Goal: Task Accomplishment & Management: Complete application form

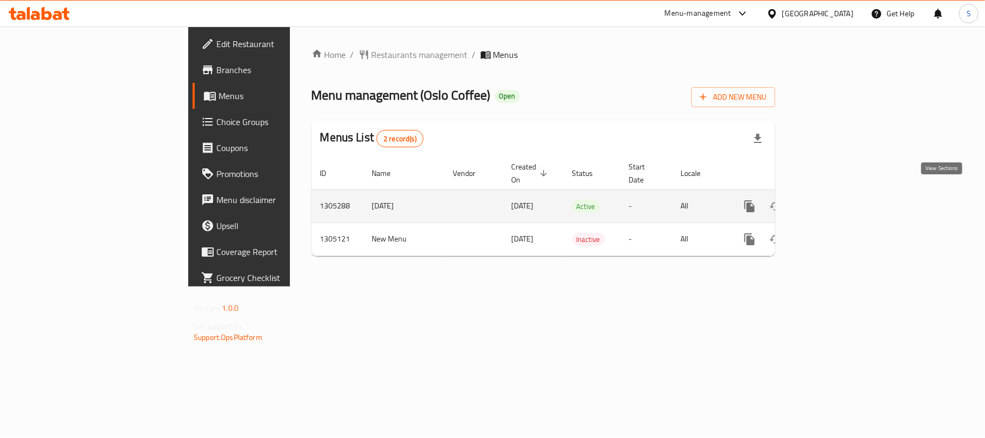
click at [834, 200] on icon "enhanced table" at bounding box center [827, 206] width 13 height 13
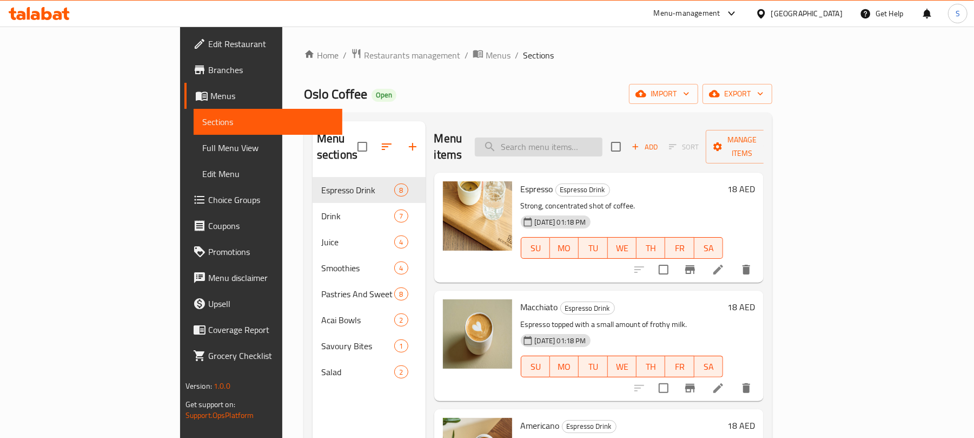
click at [583, 140] on input "search" at bounding box center [539, 146] width 128 height 19
click at [59, 16] on icon at bounding box center [57, 15] width 9 height 9
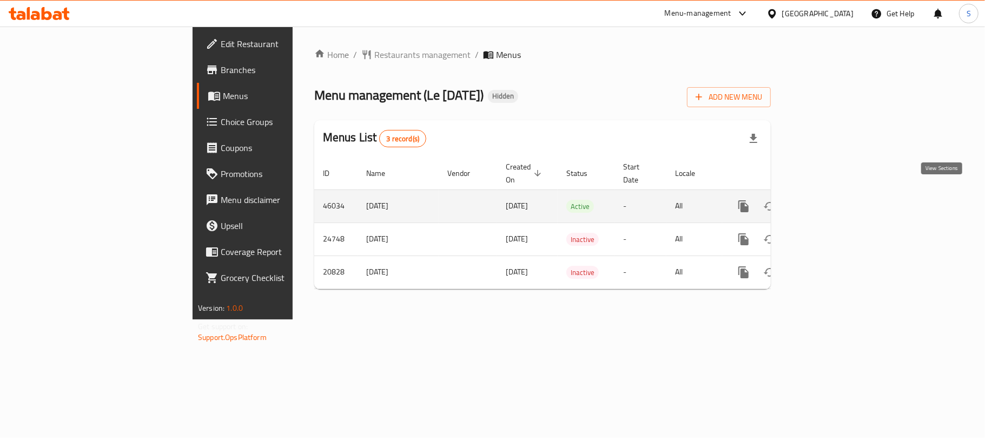
click at [826, 201] on icon "enhanced table" at bounding box center [822, 206] width 10 height 10
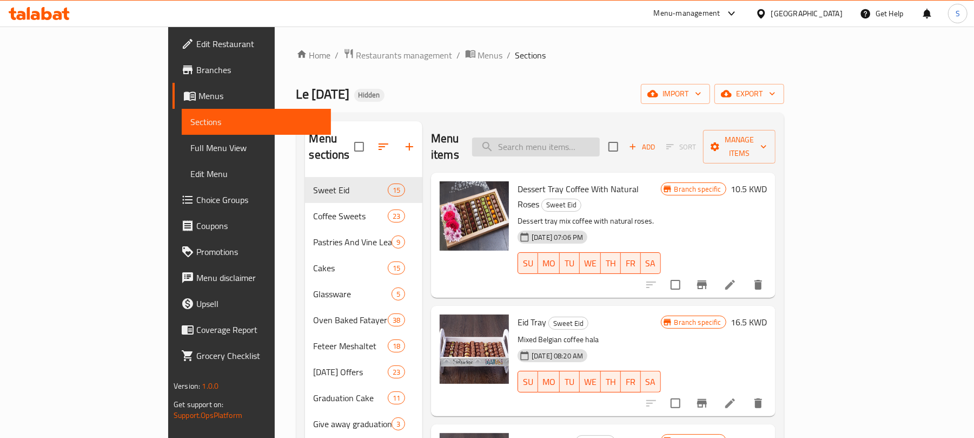
click at [586, 145] on input "search" at bounding box center [536, 146] width 128 height 19
paste input "Le Carnaval"
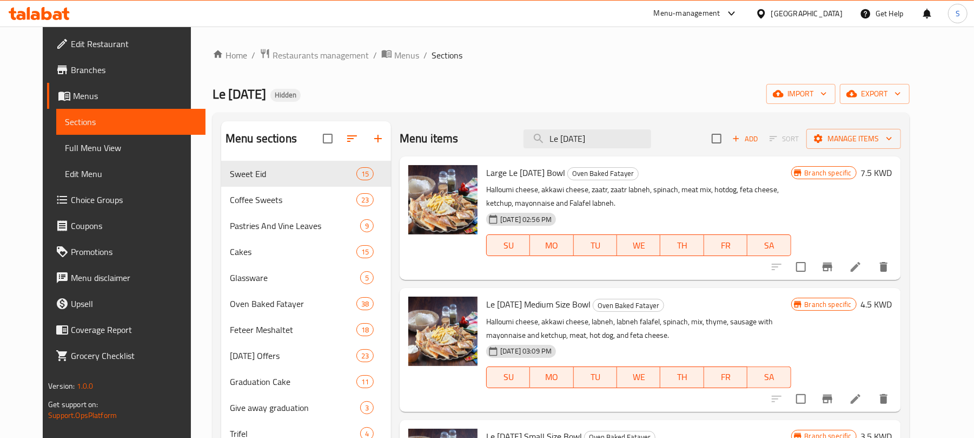
paste input "Zaatr Labneh"
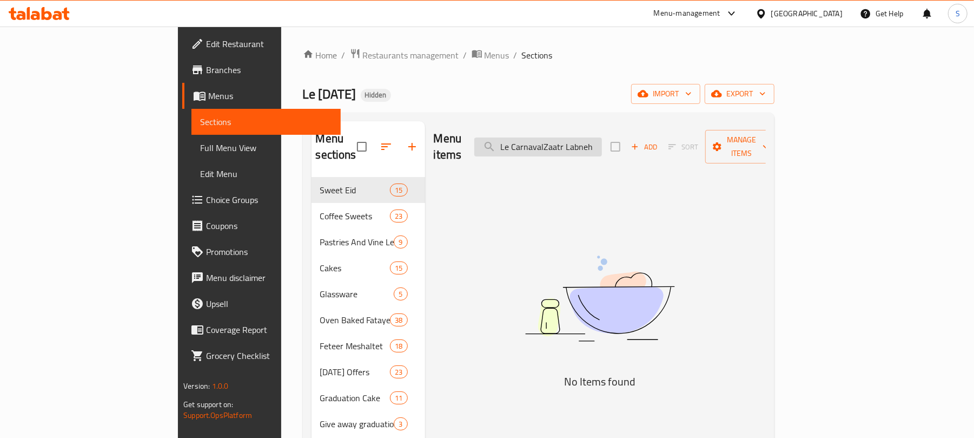
click at [567, 137] on input "Le CarnavalZaatr Labneh" at bounding box center [538, 146] width 128 height 19
click at [569, 137] on input "Le CarnavalZaatr Labneh" at bounding box center [538, 146] width 128 height 19
paste input "search"
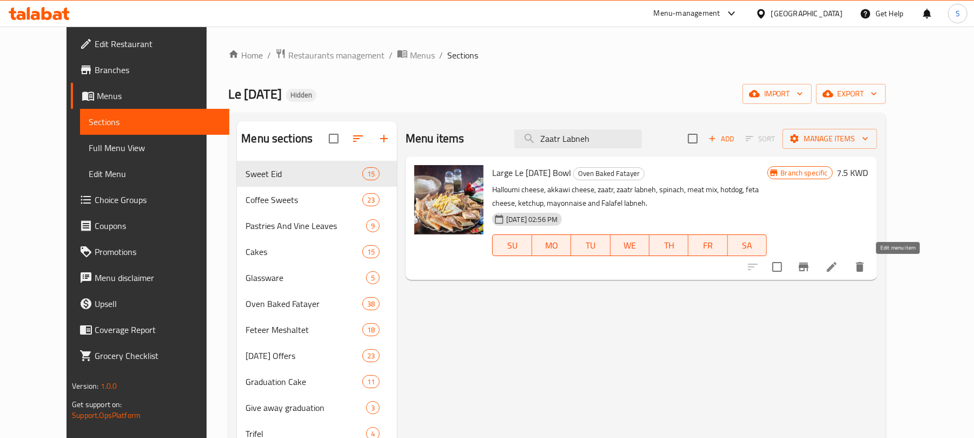
type input "Zaatr Labneh"
click at [838, 267] on icon at bounding box center [831, 266] width 13 height 13
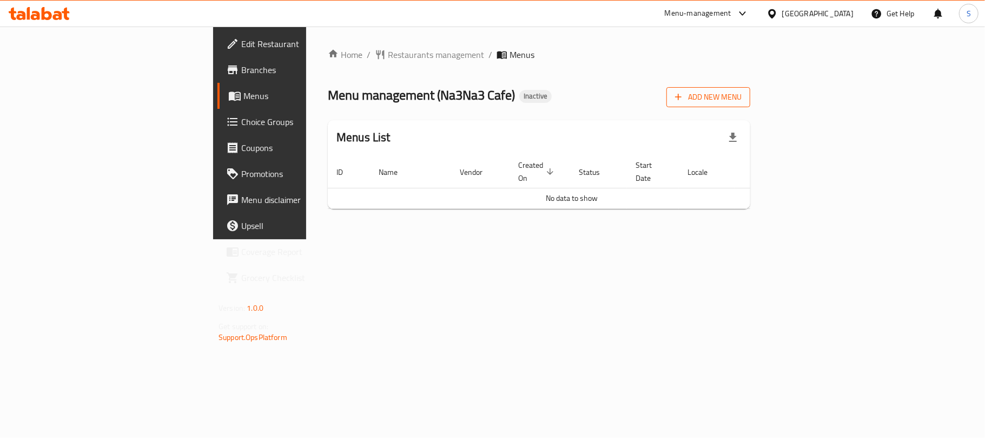
click at [741, 103] on span "Add New Menu" at bounding box center [708, 97] width 67 height 14
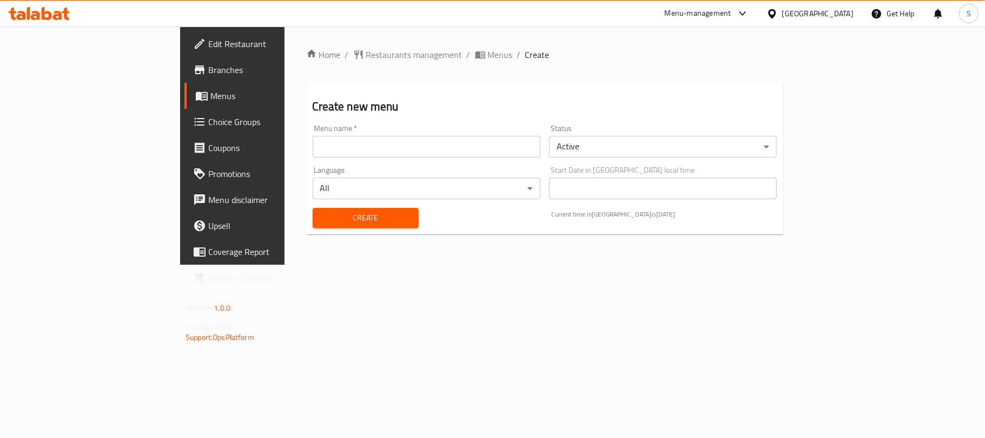
drag, startPoint x: 479, startPoint y: 146, endPoint x: 464, endPoint y: 143, distance: 14.9
click at [479, 146] on input "text" at bounding box center [427, 147] width 228 height 22
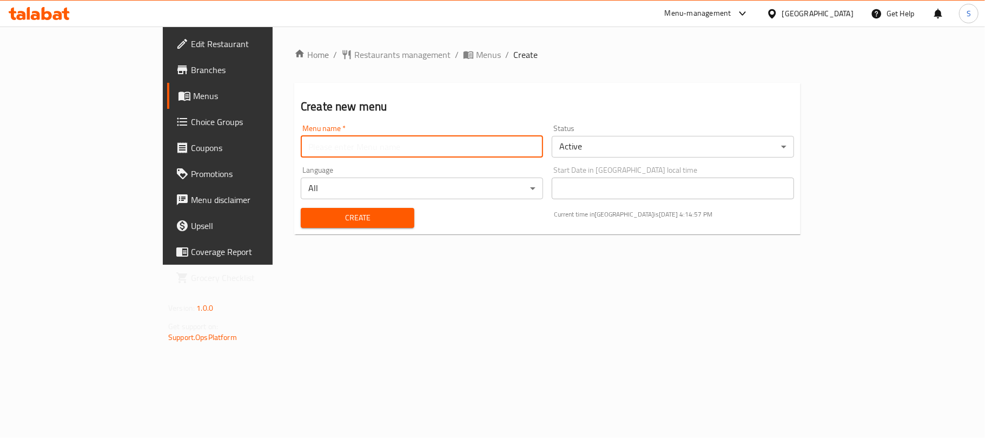
type input "New Menu"
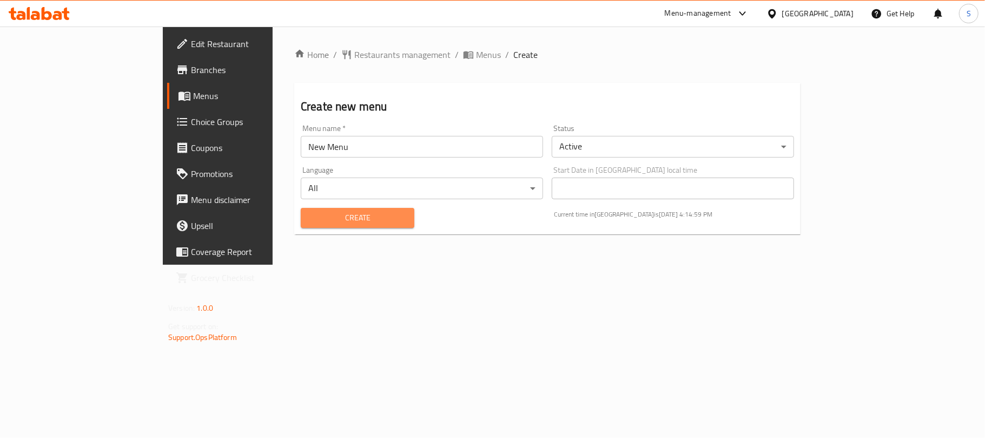
click at [309, 220] on span "Create" at bounding box center [357, 218] width 96 height 14
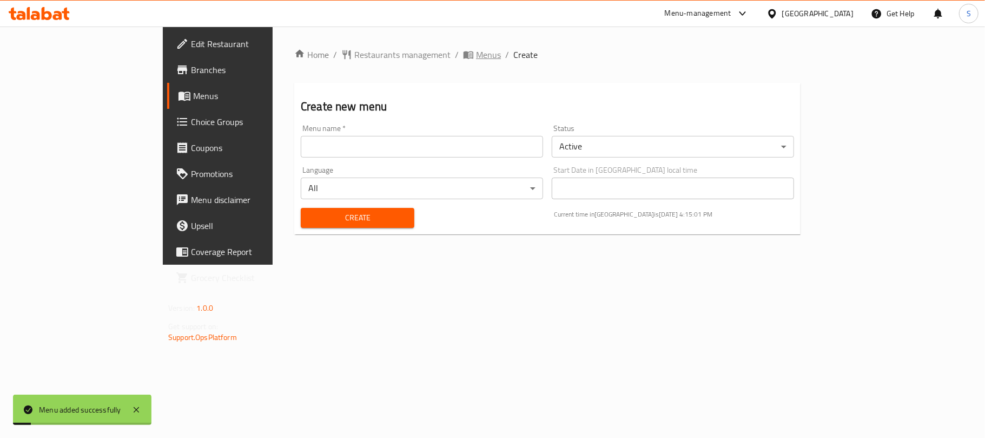
click at [476, 57] on span "Menus" at bounding box center [488, 54] width 25 height 13
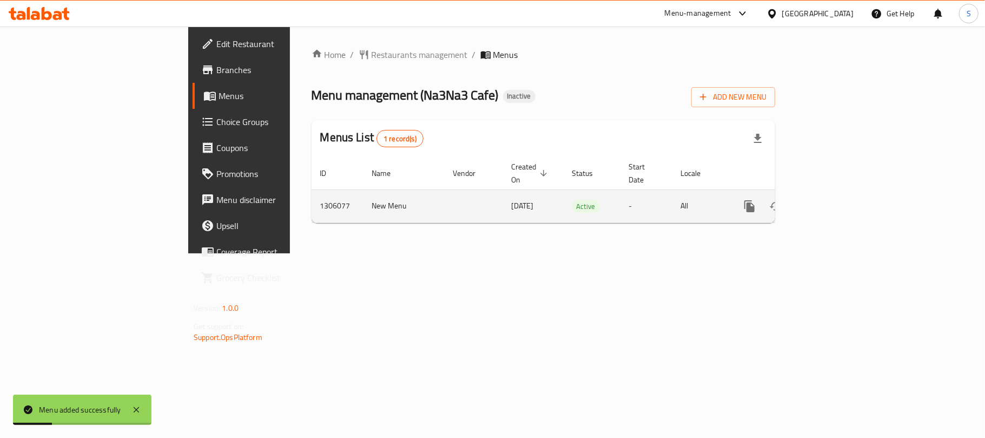
click at [834, 200] on icon "enhanced table" at bounding box center [827, 206] width 13 height 13
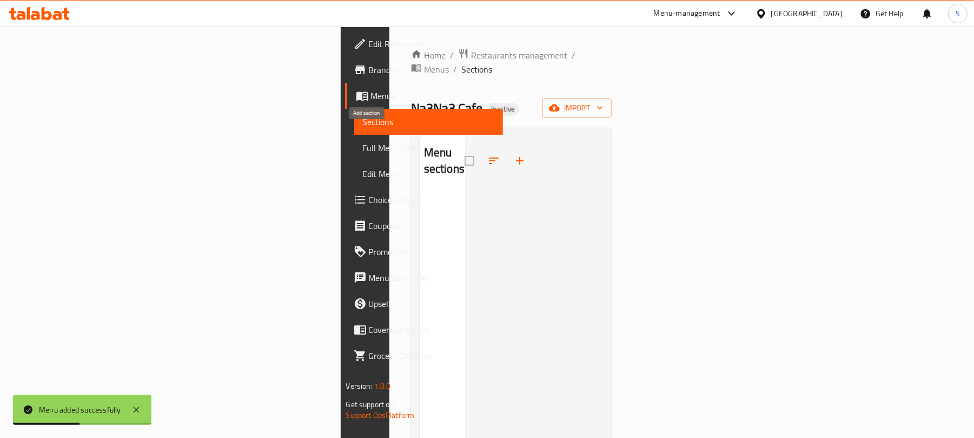
click at [513, 154] on icon "button" at bounding box center [519, 160] width 13 height 13
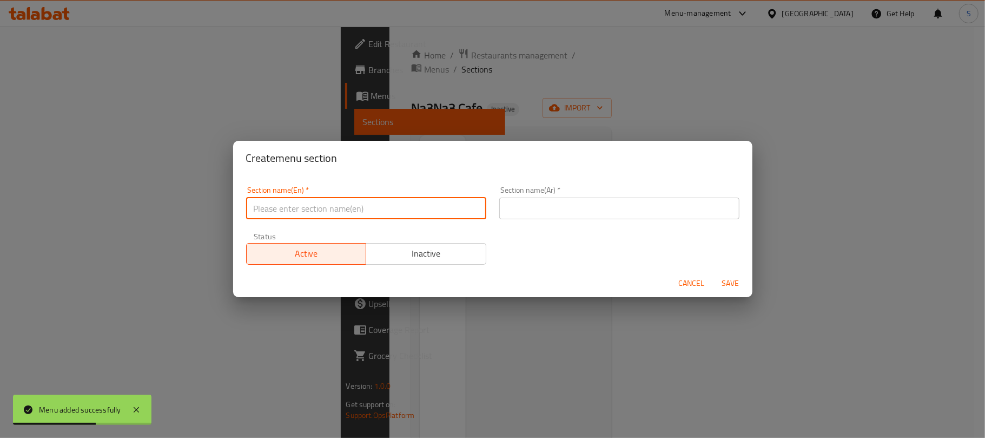
click at [368, 198] on input "text" at bounding box center [366, 208] width 240 height 22
type input "ٍ"
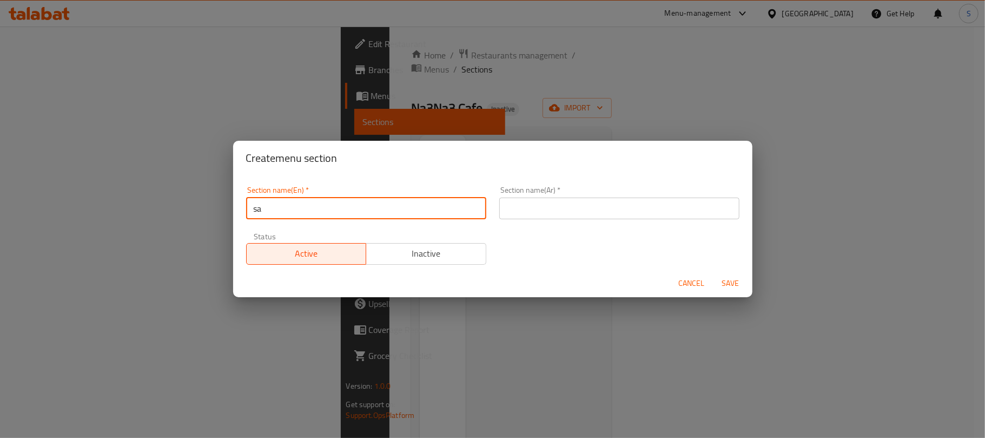
type input "s"
type input "Salads"
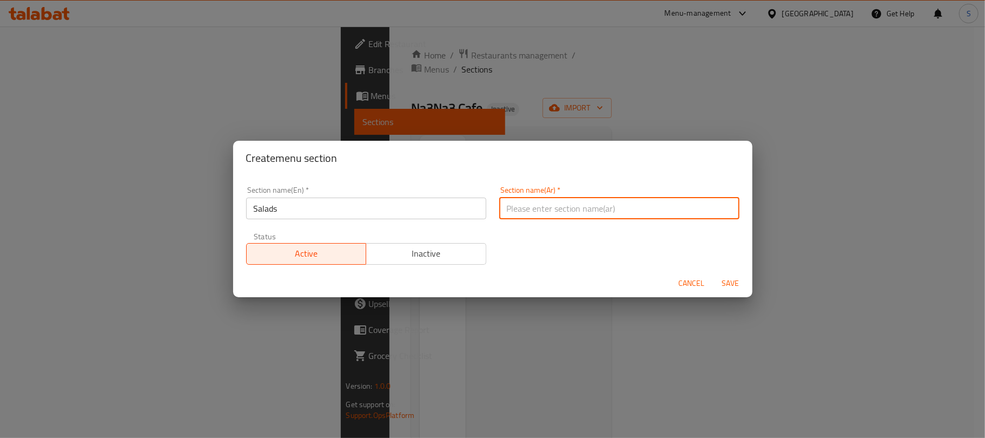
click at [513, 213] on input "text" at bounding box center [619, 208] width 240 height 22
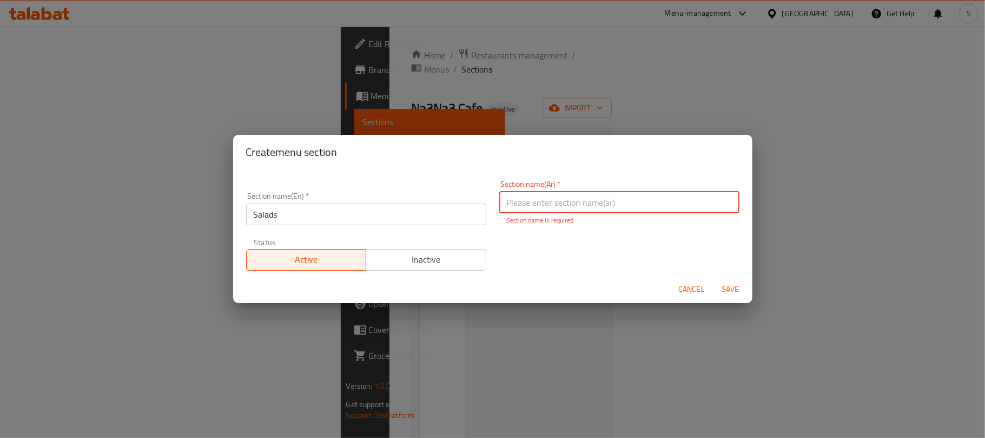
click at [505, 210] on input "text" at bounding box center [619, 202] width 240 height 22
type input "السلطات"
click at [727, 286] on span "Save" at bounding box center [731, 289] width 26 height 14
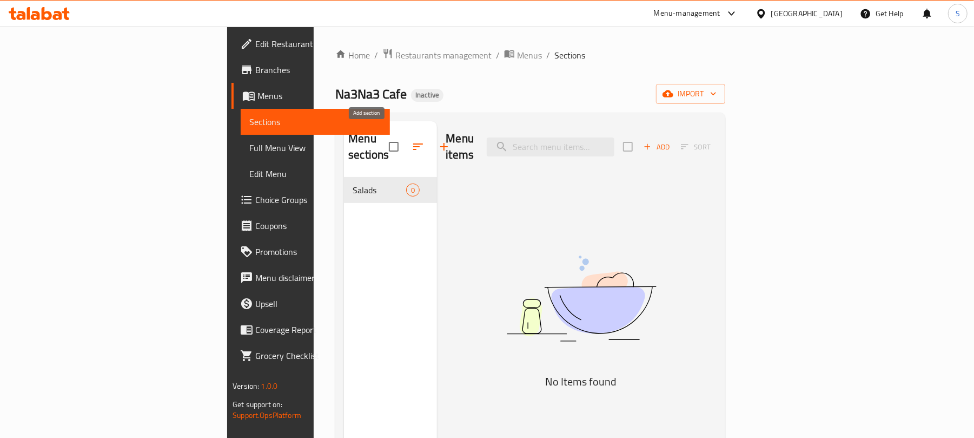
click at [438, 140] on icon "button" at bounding box center [444, 146] width 13 height 13
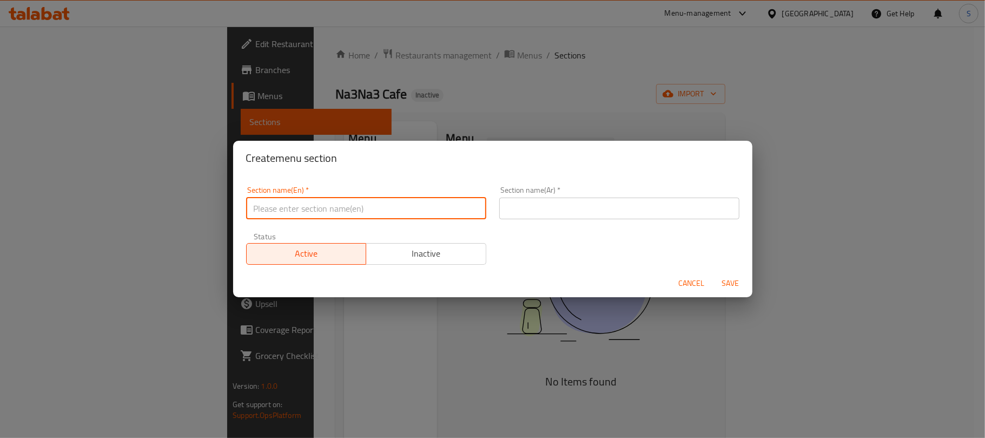
click at [377, 203] on input "text" at bounding box center [366, 208] width 240 height 22
paste input "Cold Appetizers"
type input "Cold Appetizers"
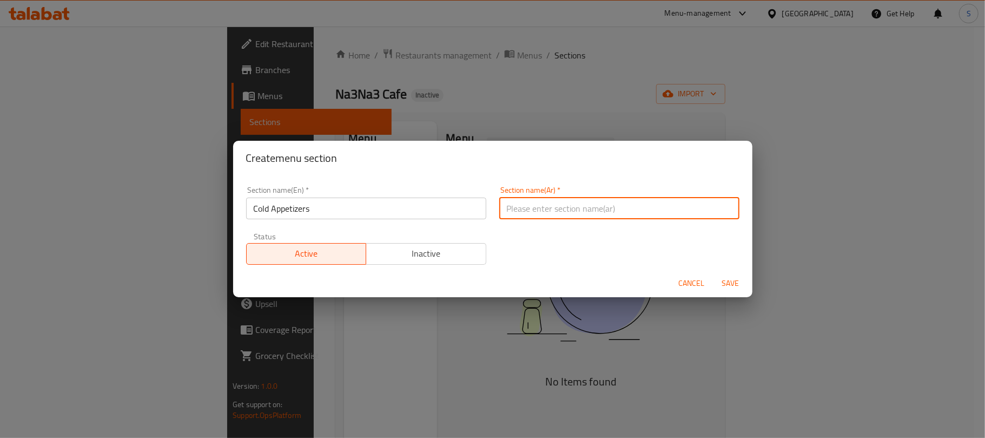
click at [516, 210] on input "text" at bounding box center [619, 208] width 240 height 22
paste input "مقبلات باردة"
click at [720, 206] on input "مقبلات باردة" at bounding box center [619, 208] width 240 height 22
click at [688, 210] on input "المقبلات باردة" at bounding box center [619, 208] width 240 height 22
type input "المقبلات الباردة"
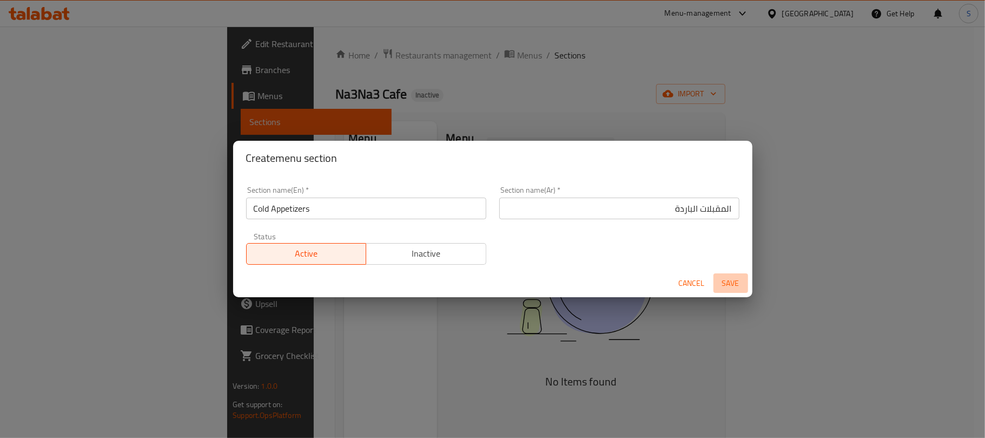
click at [734, 282] on span "Save" at bounding box center [731, 283] width 26 height 14
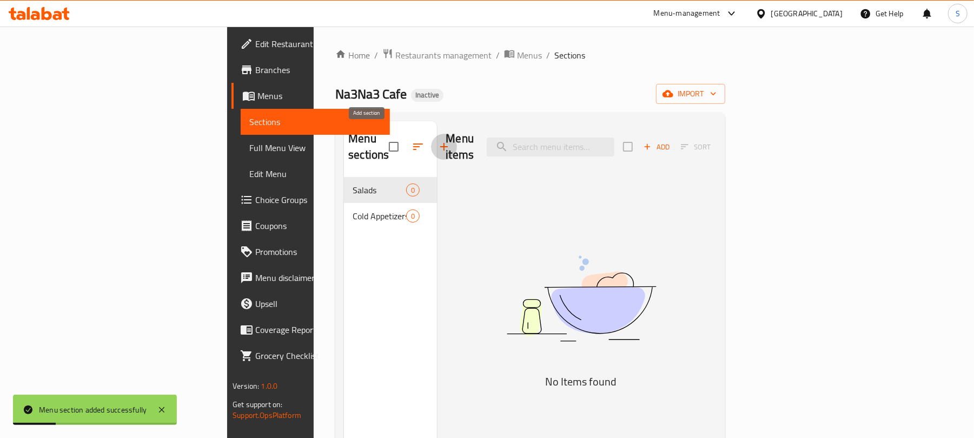
click at [438, 142] on icon "button" at bounding box center [444, 146] width 13 height 13
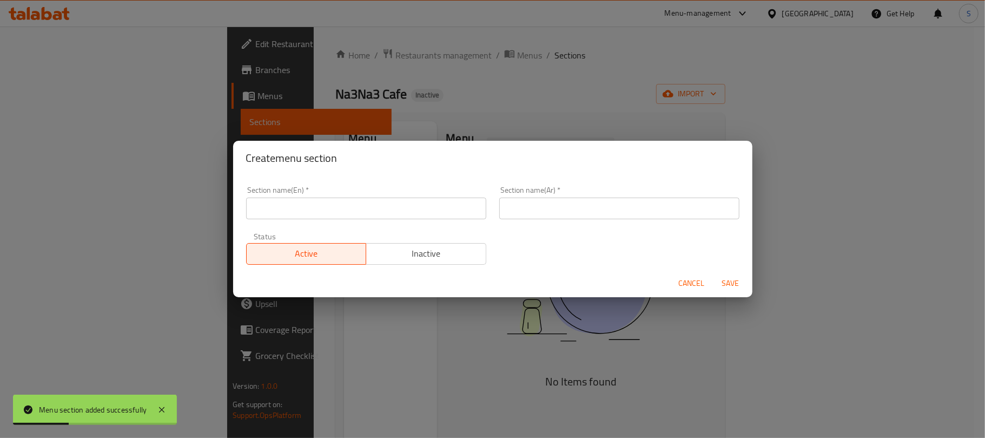
click at [427, 208] on input "text" at bounding box center [366, 208] width 240 height 22
paste input "Hot Appetizers"
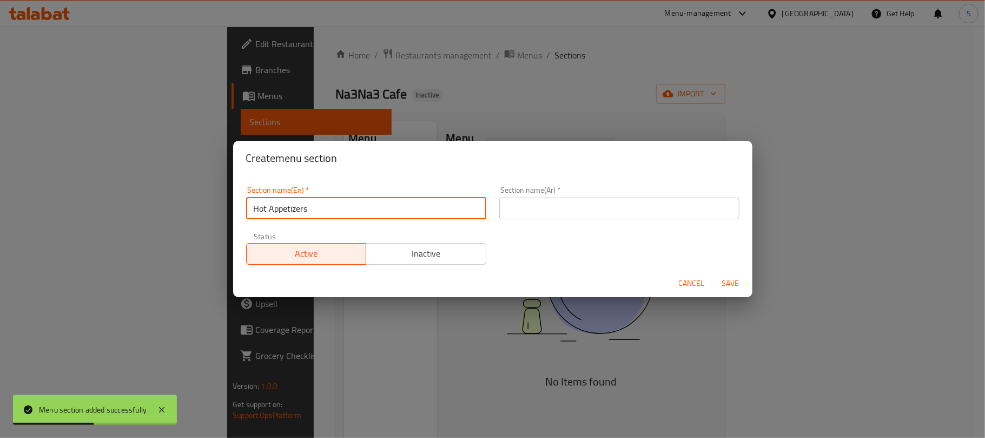
type input "Hot Appetizers"
click at [578, 197] on input "text" at bounding box center [619, 208] width 240 height 22
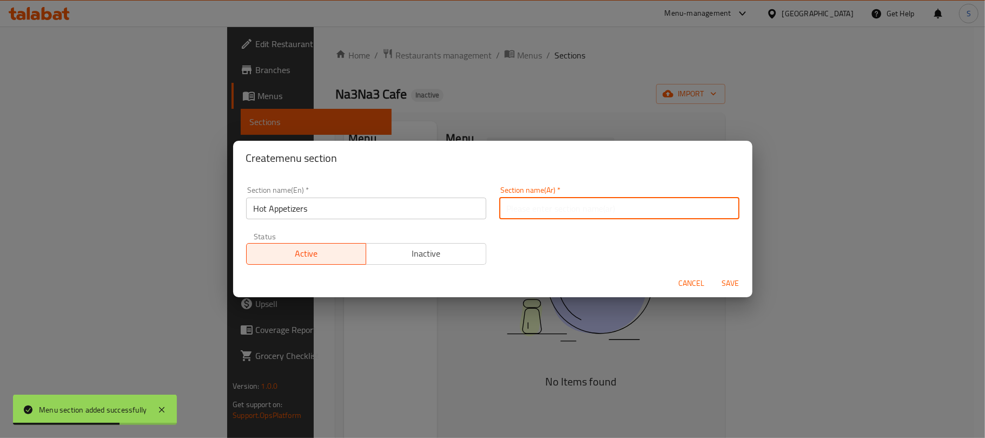
paste input "قبلات ساخنة"
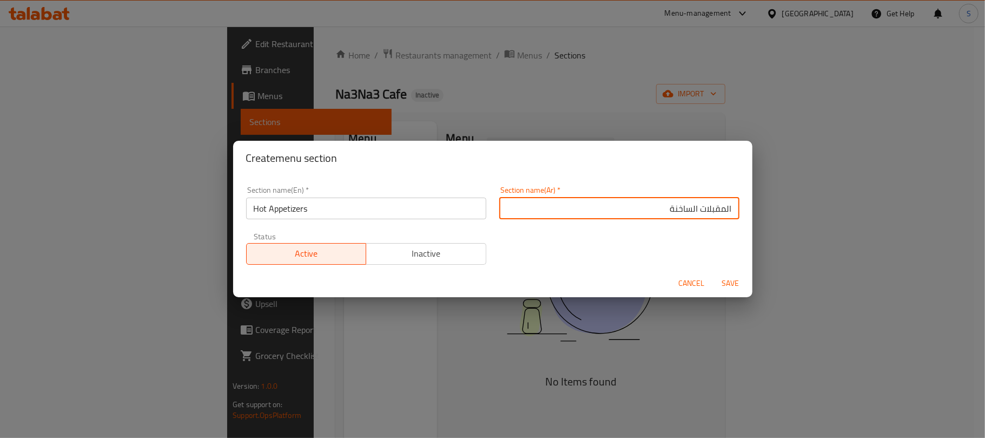
type input "المقبلات الساخنة"
click at [713, 273] on button "Save" at bounding box center [730, 283] width 35 height 20
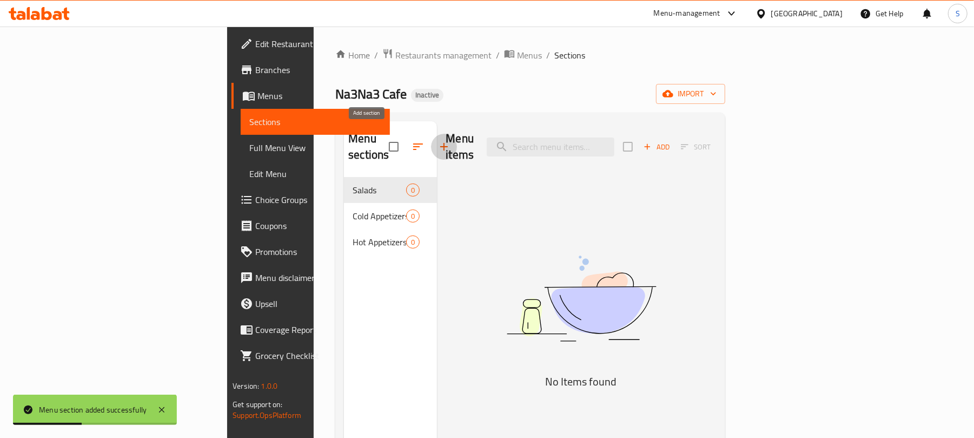
click at [438, 140] on icon "button" at bounding box center [444, 146] width 13 height 13
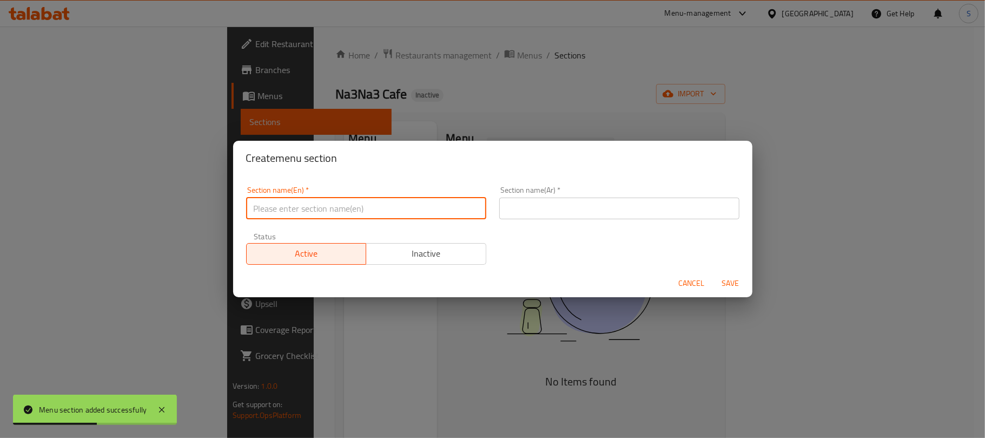
click at [412, 208] on input "text" at bounding box center [366, 208] width 240 height 22
paste input "Shawarma"
type input "Shawarma"
click at [509, 207] on input "text" at bounding box center [619, 208] width 240 height 22
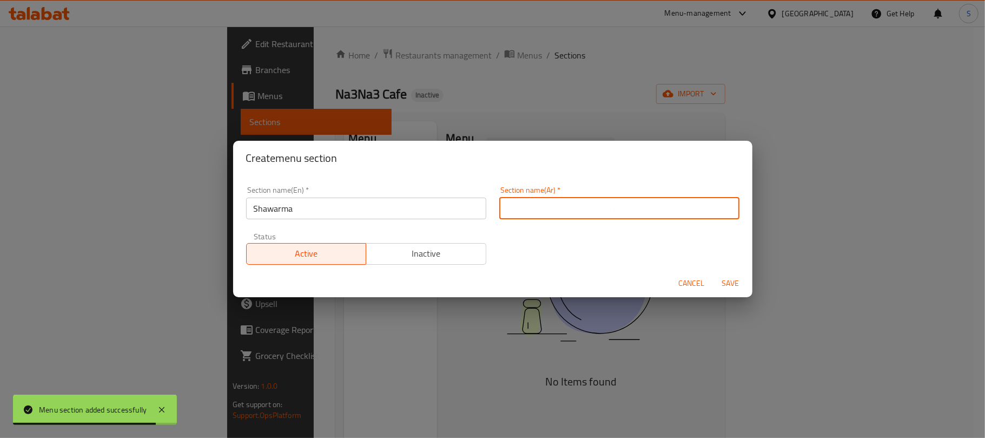
paste input "شاورما"
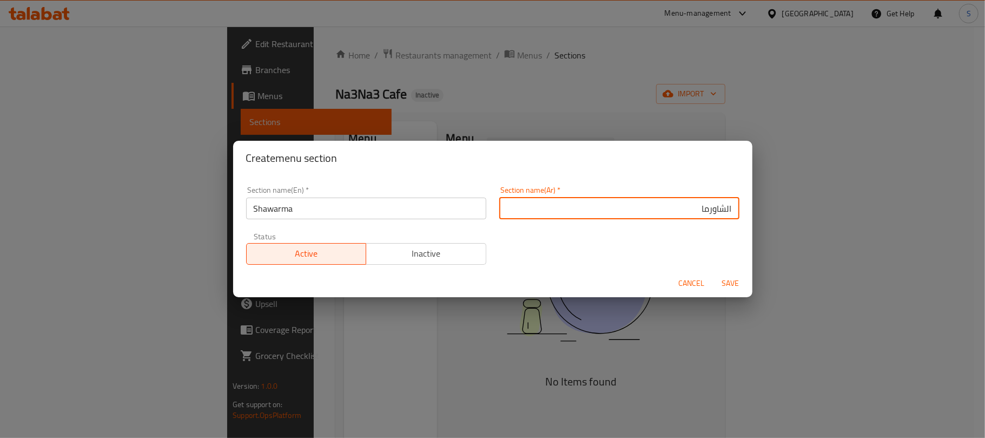
type input "الشاورما"
click at [713, 273] on button "Save" at bounding box center [730, 283] width 35 height 20
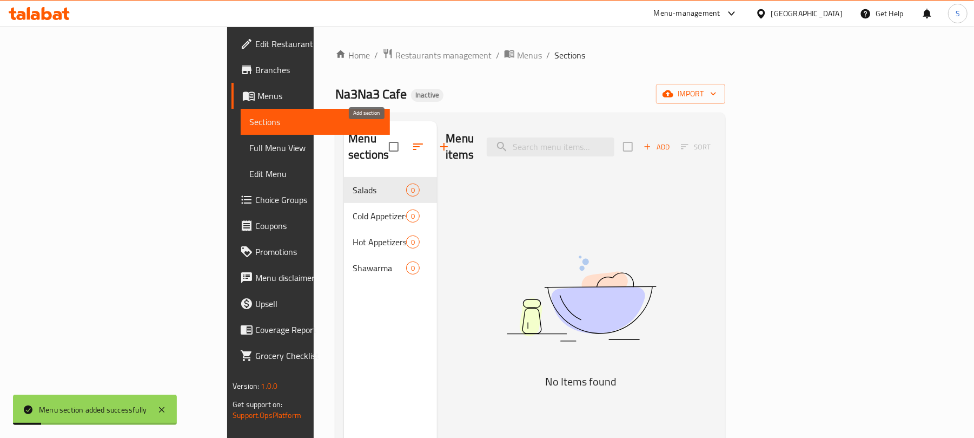
click at [438, 140] on icon "button" at bounding box center [444, 146] width 13 height 13
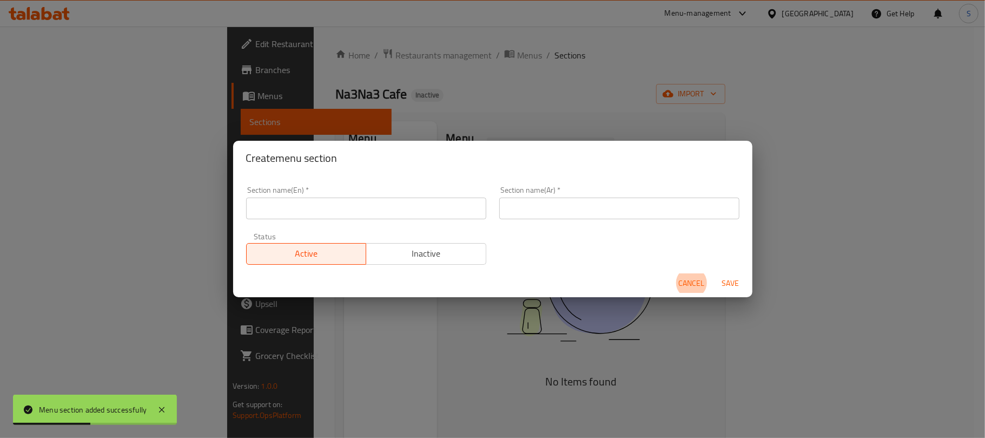
click at [425, 208] on input "text" at bounding box center [366, 208] width 240 height 22
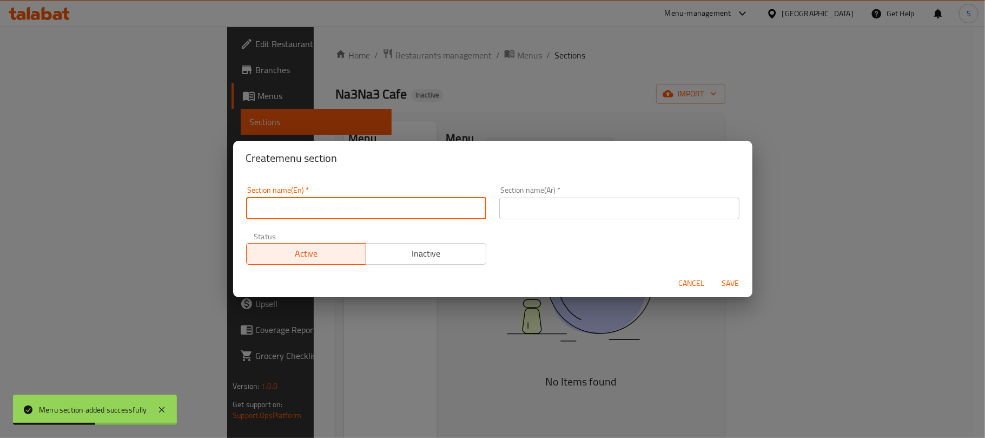
paste input "Sandwiches"
type input "Sandwiches"
click at [605, 203] on input "text" at bounding box center [619, 208] width 240 height 22
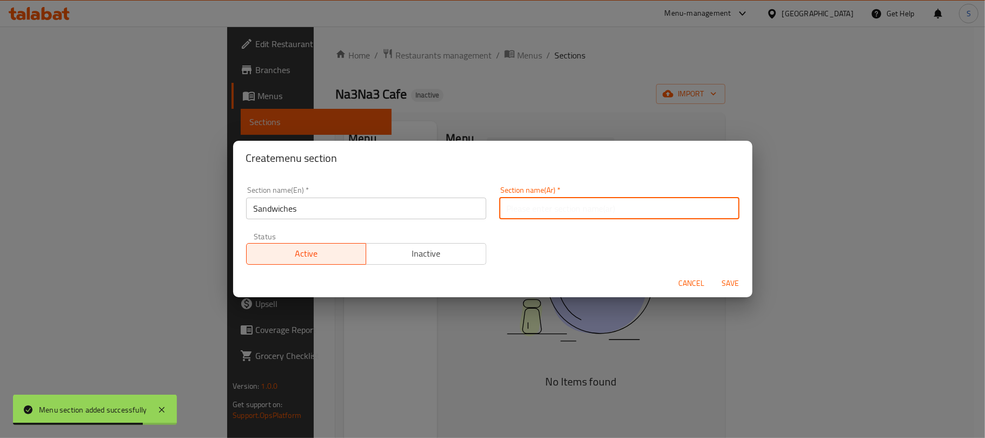
paste input "وساندويتش"
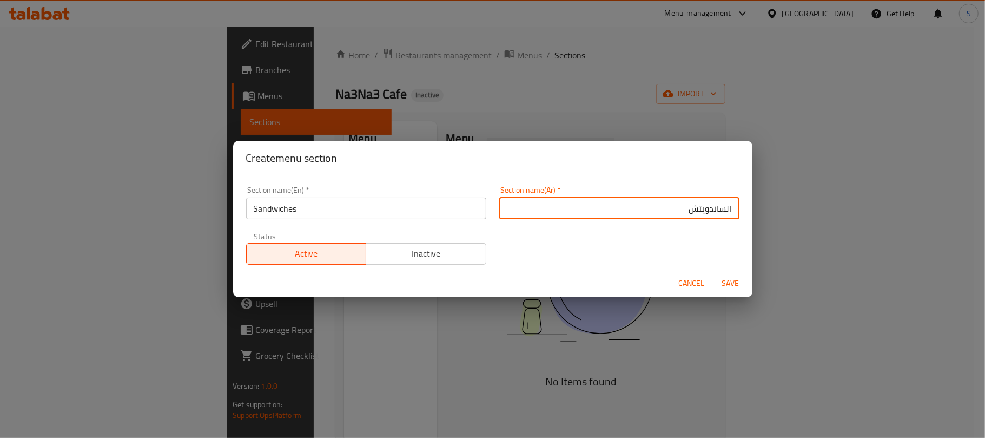
click at [680, 209] on input "الساندويتش" at bounding box center [619, 208] width 240 height 22
type input "الساندويتشات"
click at [713, 273] on button "Save" at bounding box center [730, 283] width 35 height 20
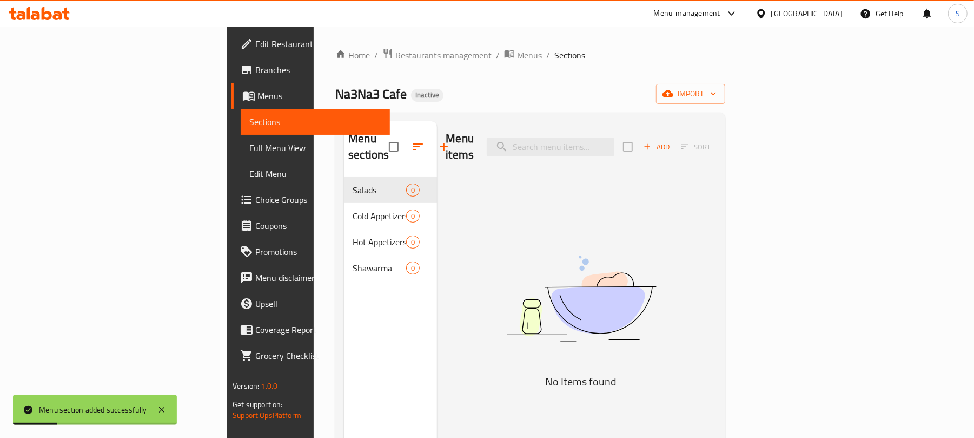
click at [412, 88] on div "Na3Na3 Cafe Inactive import" at bounding box center [530, 94] width 390 height 20
click at [517, 55] on span "Menus" at bounding box center [529, 55] width 25 height 13
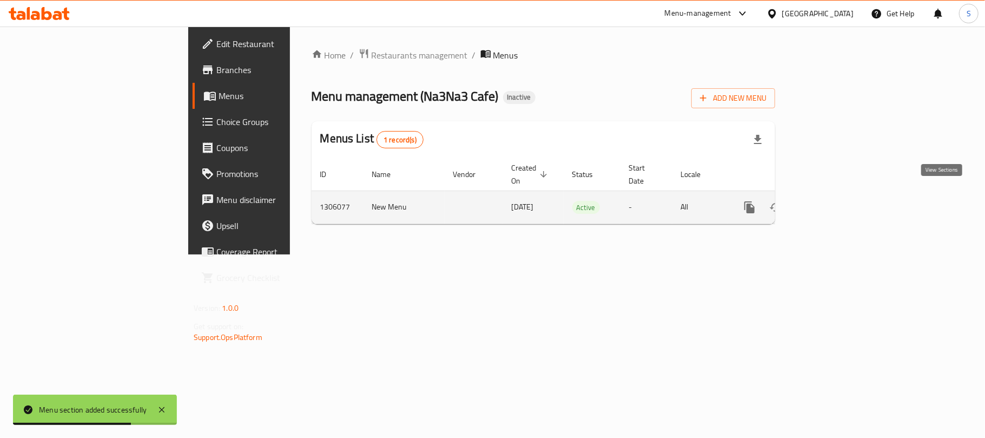
click at [834, 201] on icon "enhanced table" at bounding box center [827, 207] width 13 height 13
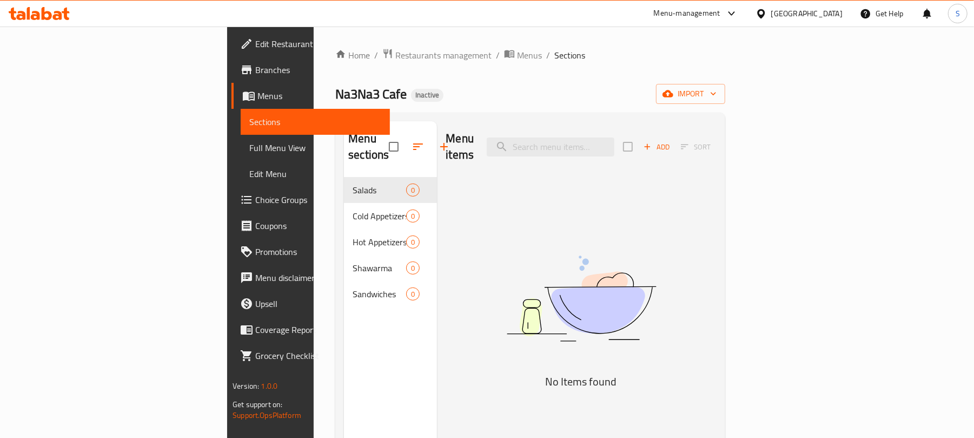
click at [492, 78] on div "Home / Restaurants management / Menus / Sections Na3Na3 Cafe Inactive import Me…" at bounding box center [530, 307] width 390 height 519
